Goal: Navigation & Orientation: Understand site structure

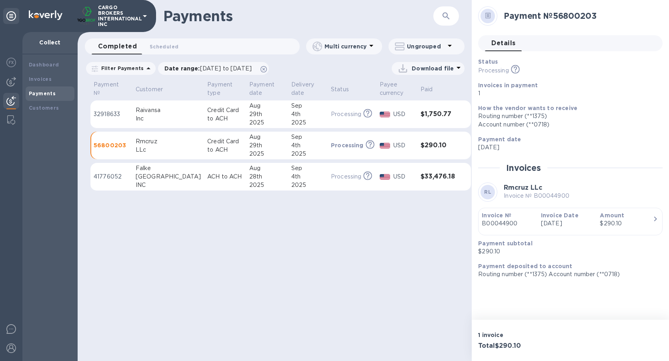
click at [328, 124] on td "Processing This payment is under compliance review, which may take up to 3 busi…" at bounding box center [352, 114] width 49 height 28
click at [46, 103] on div "Customers" at bounding box center [50, 108] width 49 height 14
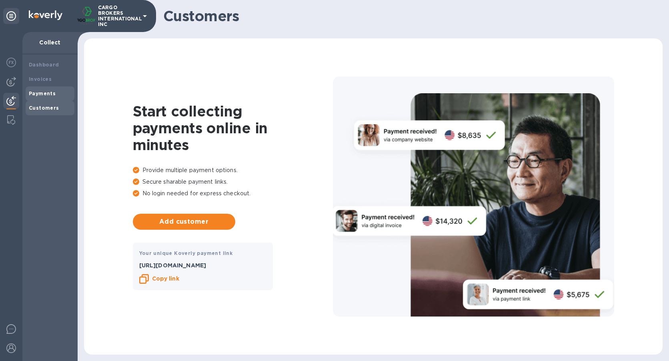
click at [45, 93] on b "Payments" at bounding box center [42, 93] width 27 height 6
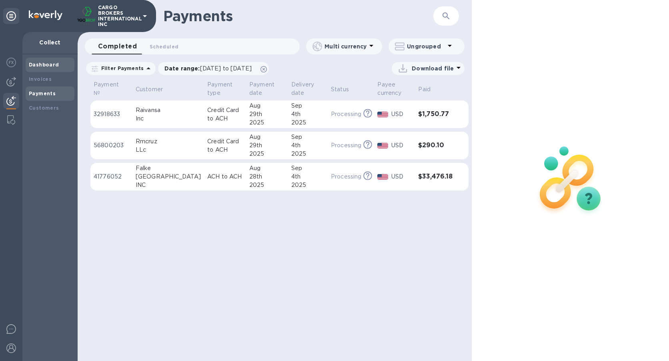
click at [45, 69] on div "Dashboard" at bounding box center [50, 65] width 49 height 14
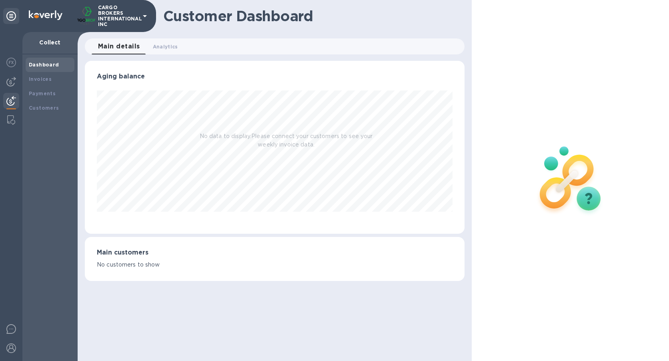
scroll to position [173, 380]
click at [42, 76] on b "Invoices" at bounding box center [40, 79] width 23 height 6
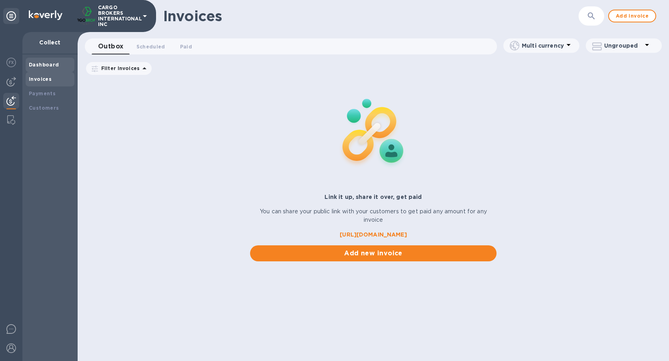
click at [45, 64] on b "Dashboard" at bounding box center [44, 65] width 30 height 6
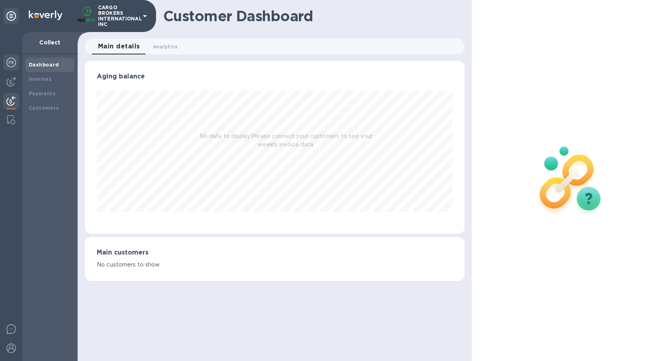
scroll to position [173, 380]
click at [14, 62] on img at bounding box center [11, 63] width 10 height 10
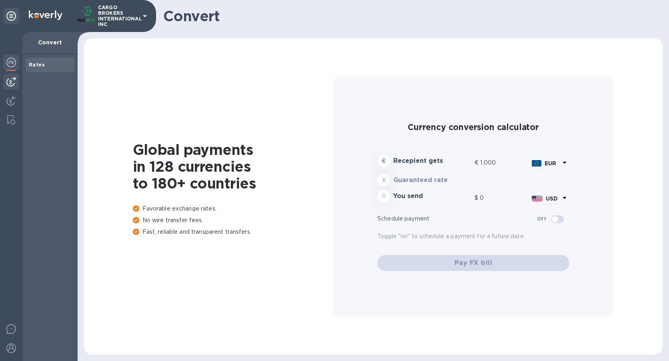
type input "1,176.87"
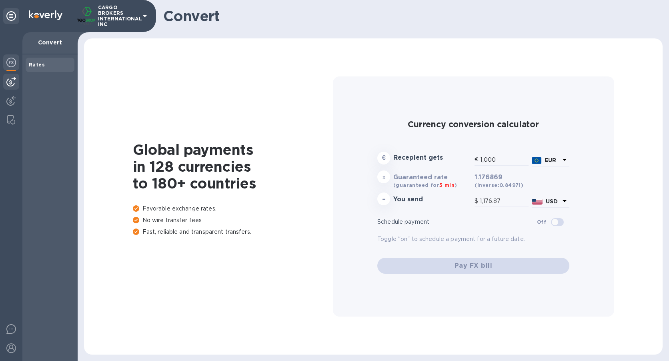
click at [10, 83] on img at bounding box center [11, 82] width 10 height 10
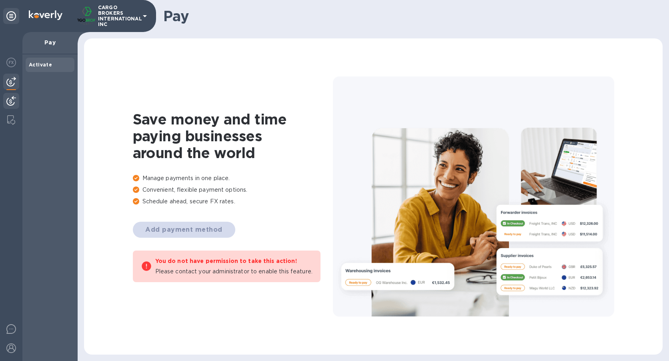
click at [10, 102] on img at bounding box center [11, 101] width 10 height 10
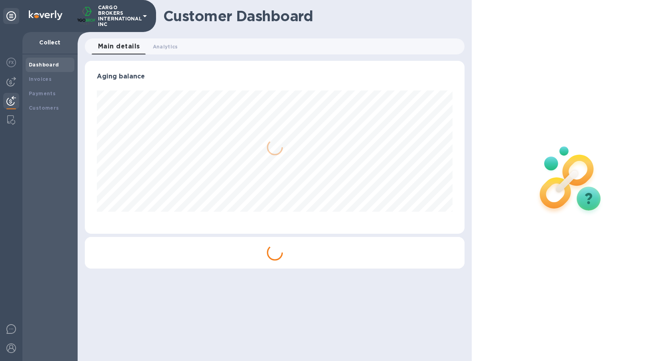
scroll to position [173, 380]
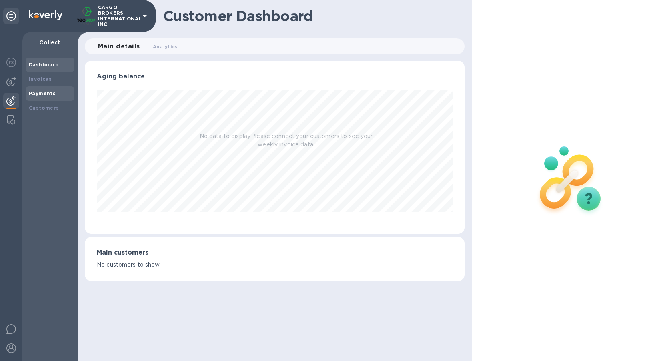
click at [42, 93] on b "Payments" at bounding box center [42, 93] width 27 height 6
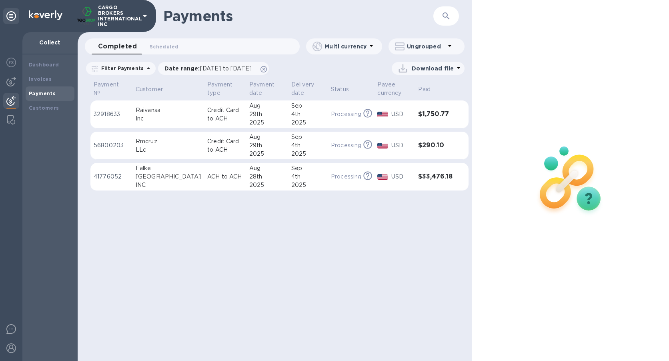
click at [44, 179] on div "Dashboard Invoices Payments Customers" at bounding box center [49, 207] width 55 height 306
click at [93, 223] on div "Payments ​ Completed 0 Scheduled 0 Multi currency Ungrouped Filter Payments Dat…" at bounding box center [275, 180] width 394 height 361
